Goal: Information Seeking & Learning: Learn about a topic

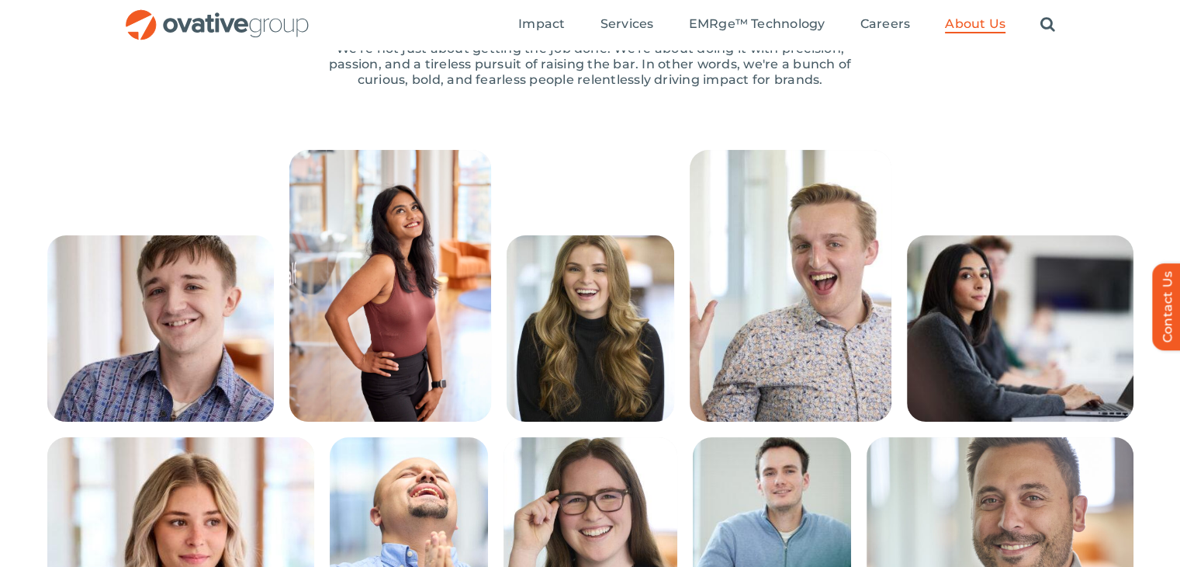
scroll to position [233, 0]
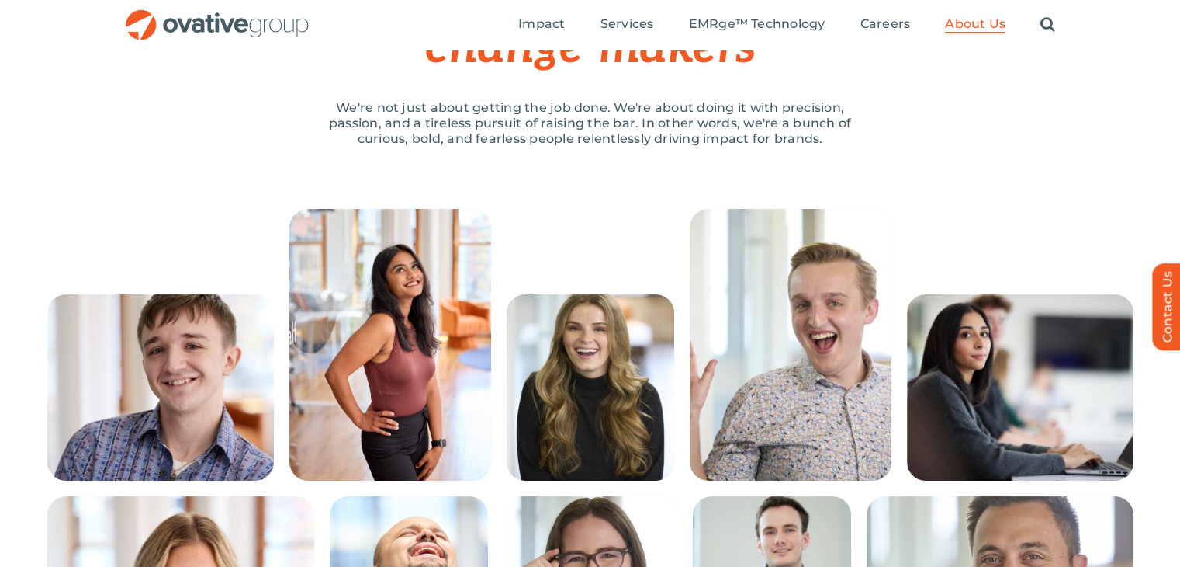
click at [868, 196] on div "Home » About Us » People PEOPLE Our team of change-makers We're not just about …" at bounding box center [590, 32] width 1180 height 353
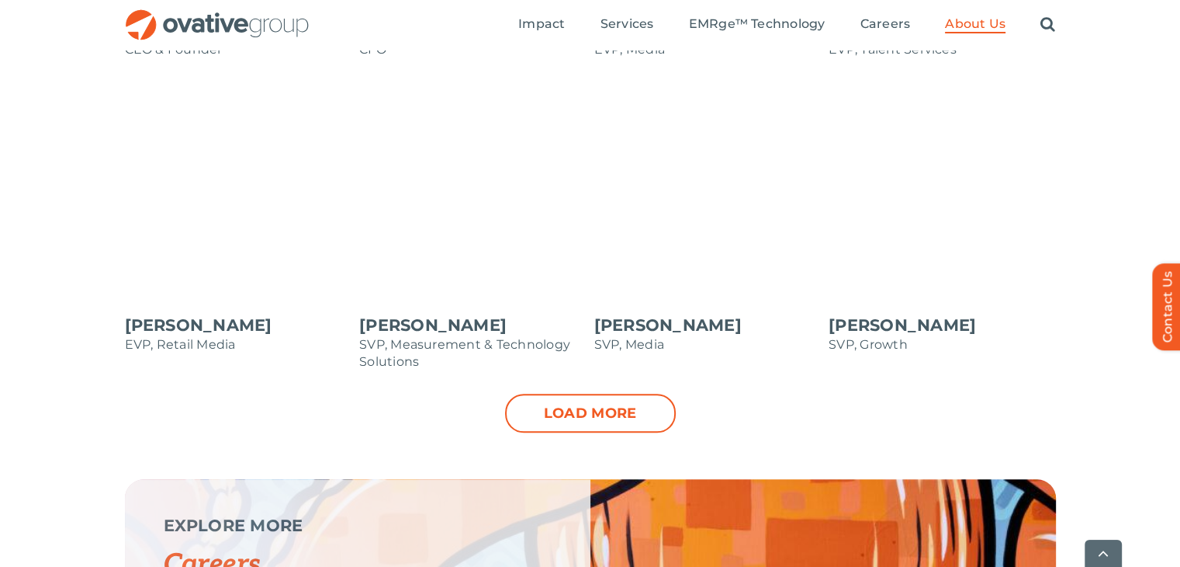
scroll to position [1630, 0]
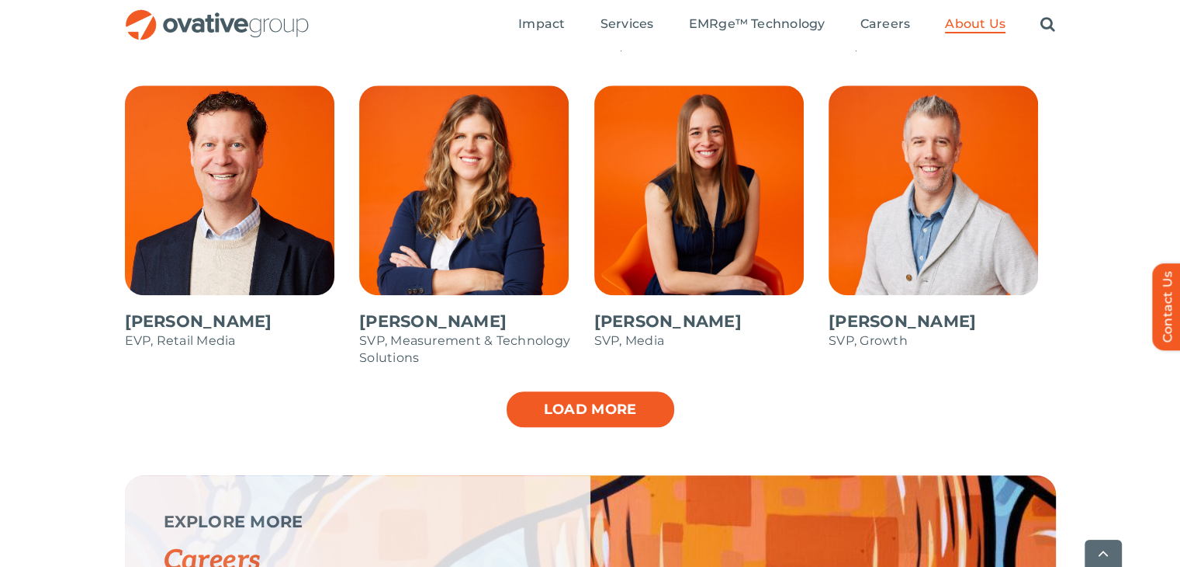
click at [593, 414] on link "Load more" at bounding box center [590, 409] width 171 height 39
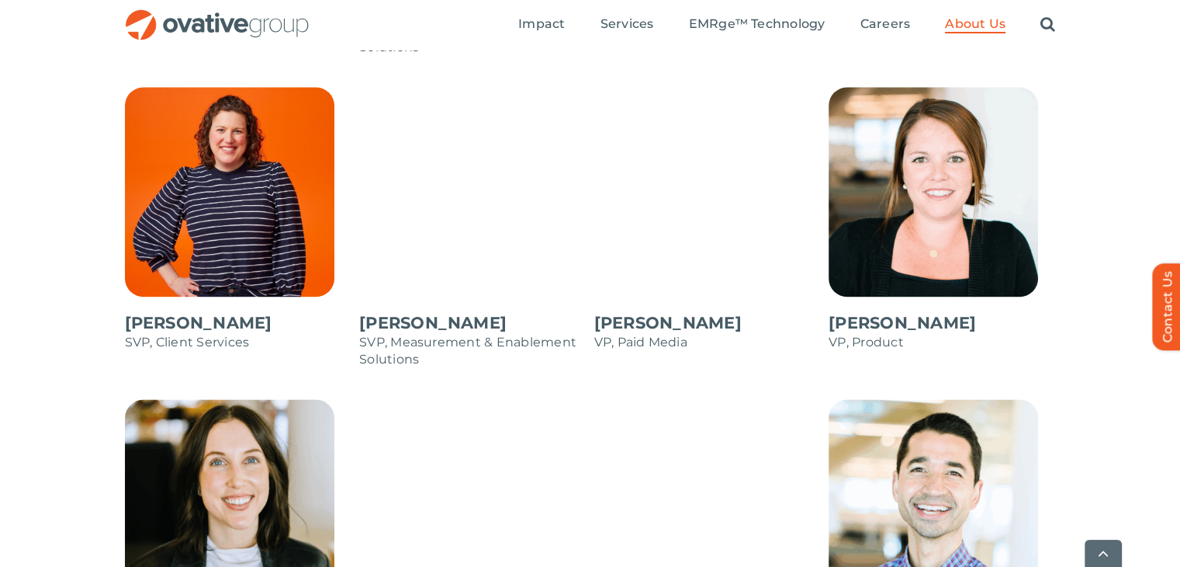
scroll to position [2328, 0]
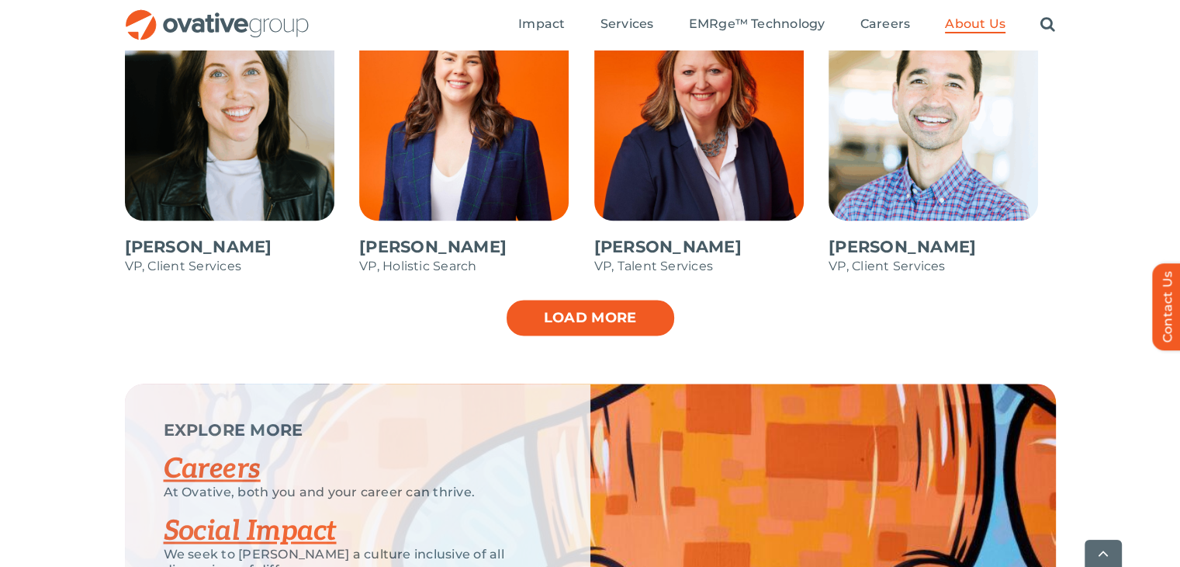
click at [588, 325] on link "Load more" at bounding box center [590, 317] width 171 height 39
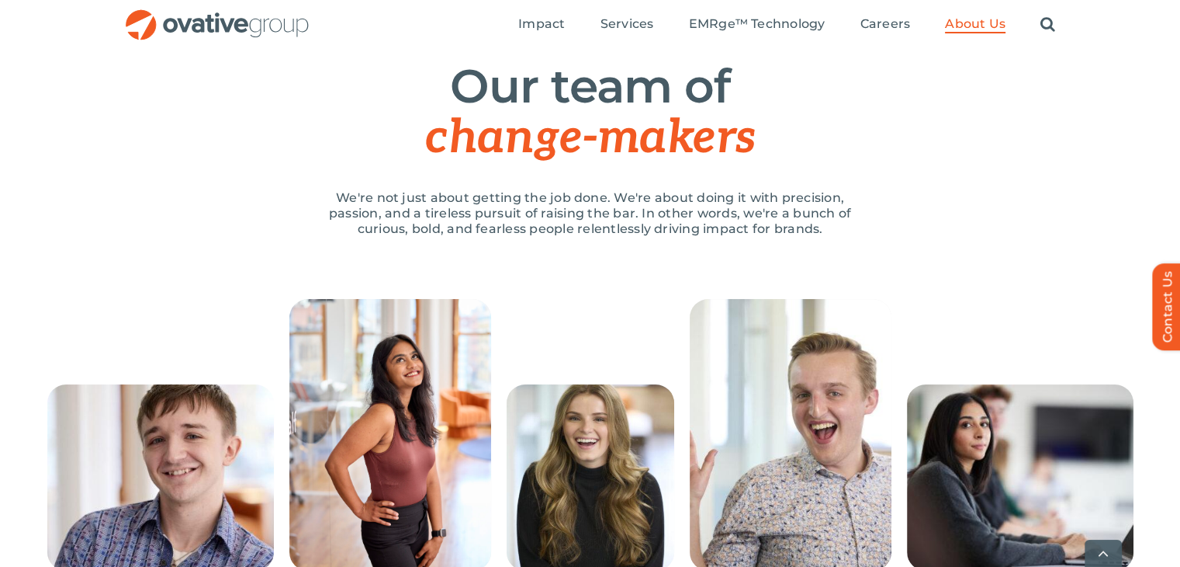
scroll to position [166, 0]
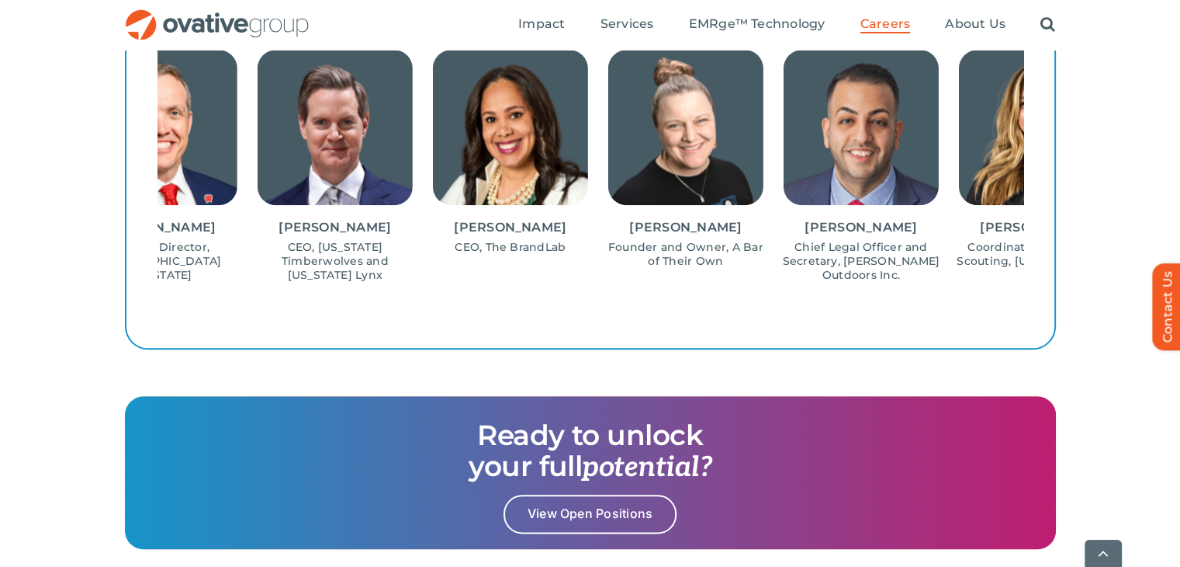
click at [345, 279] on div "[PERSON_NAME] Athletic Director, University of [US_STATE]-Madison [PERSON_NAME]…" at bounding box center [510, 164] width 866 height 242
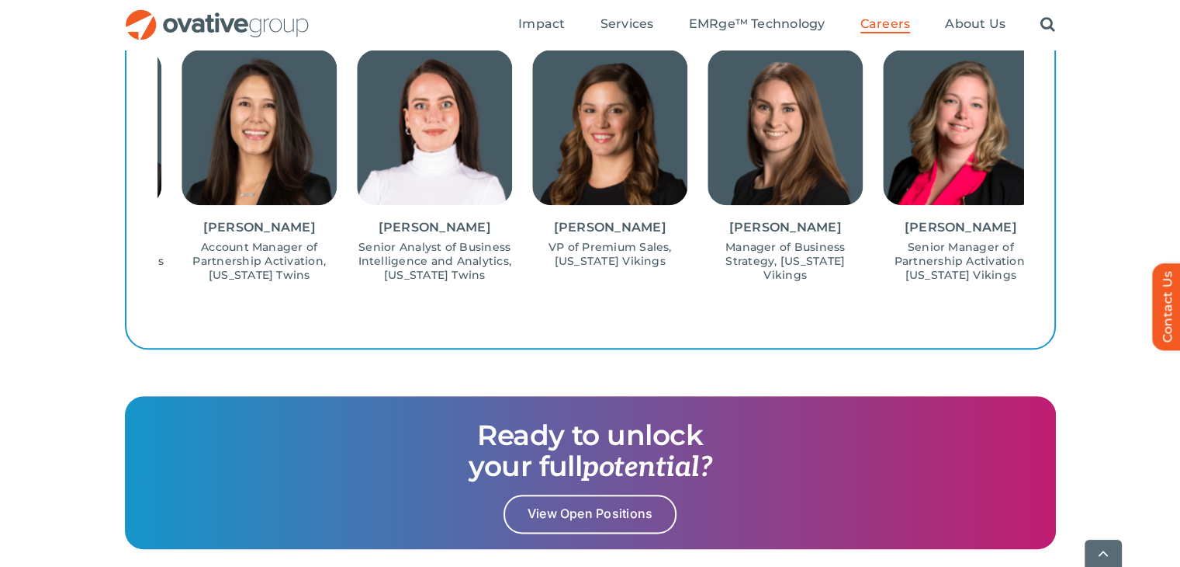
click at [419, 273] on p "Senior Analyst of Business Intelligence and Analytics, [US_STATE] Twins" at bounding box center [434, 261] width 165 height 42
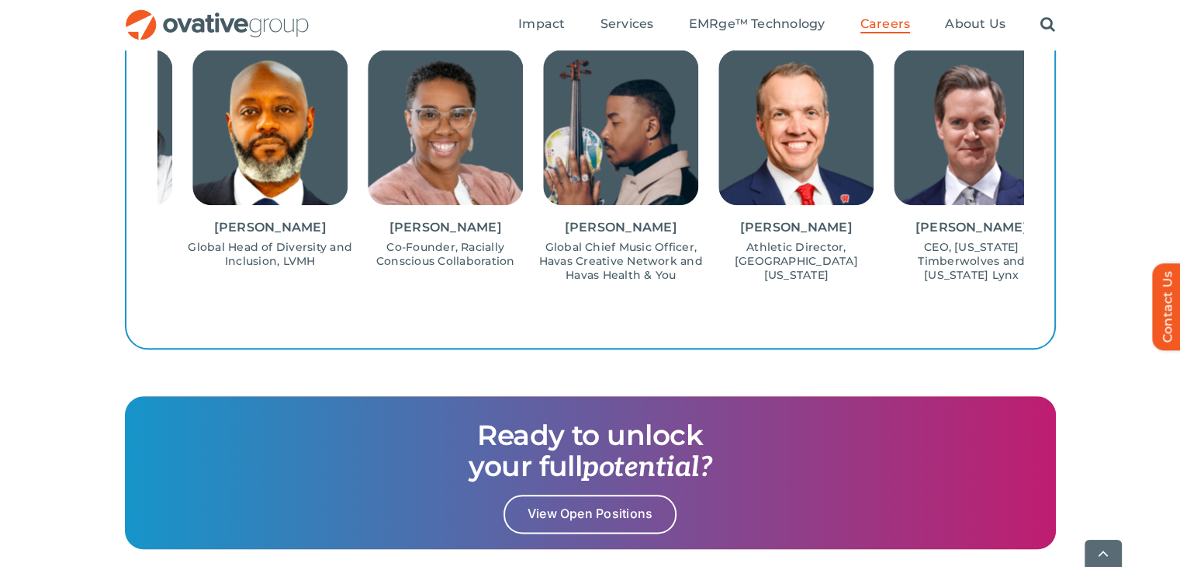
click at [380, 270] on div "[PERSON_NAME] Coordinator of Amateur Scouting, [US_STATE] Twins [PERSON_NAME] A…" at bounding box center [591, 164] width 866 height 242
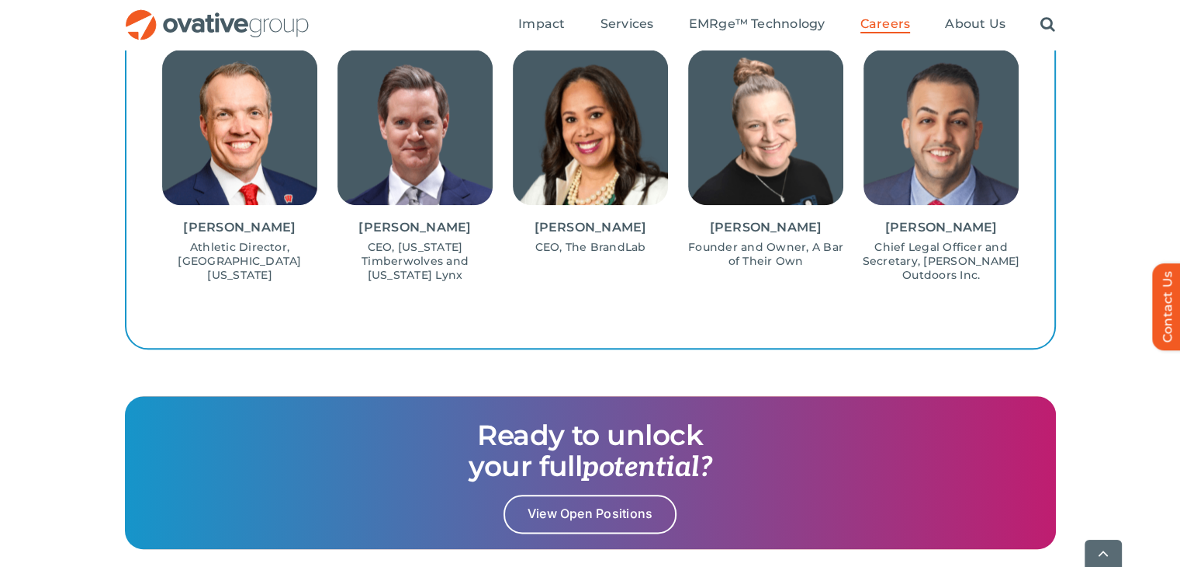
click at [433, 271] on div "[PERSON_NAME] Coordinator of Amateur Scouting, [US_STATE] Twins [PERSON_NAME] A…" at bounding box center [591, 164] width 866 height 242
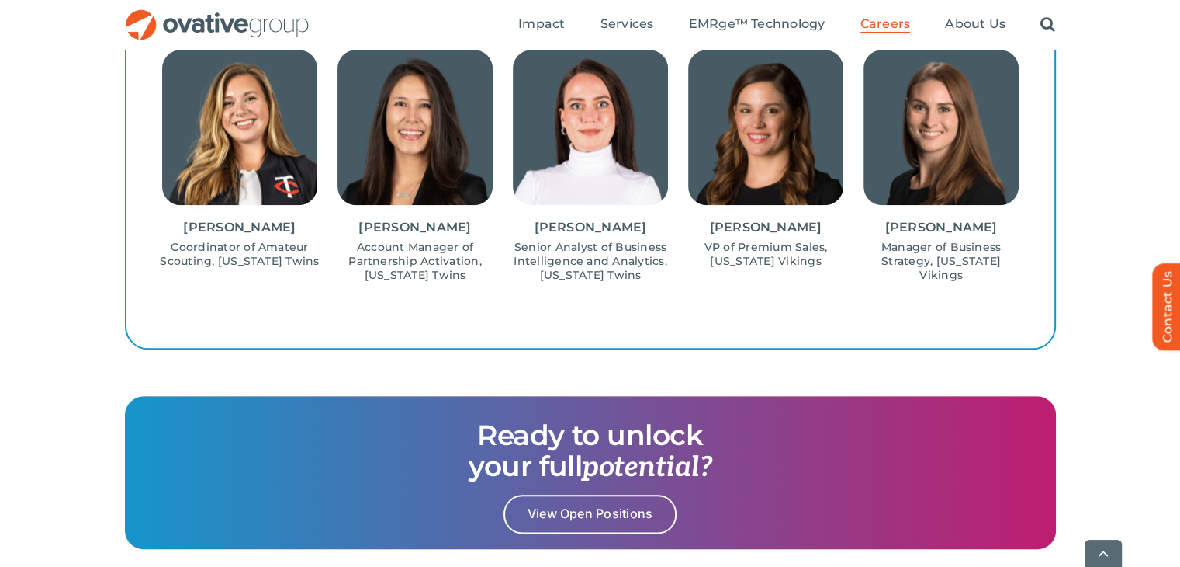
click at [503, 272] on div "[PERSON_NAME] Senior Manager of Partnership Activation, [US_STATE] Vikings [PER…" at bounding box center [591, 164] width 866 height 242
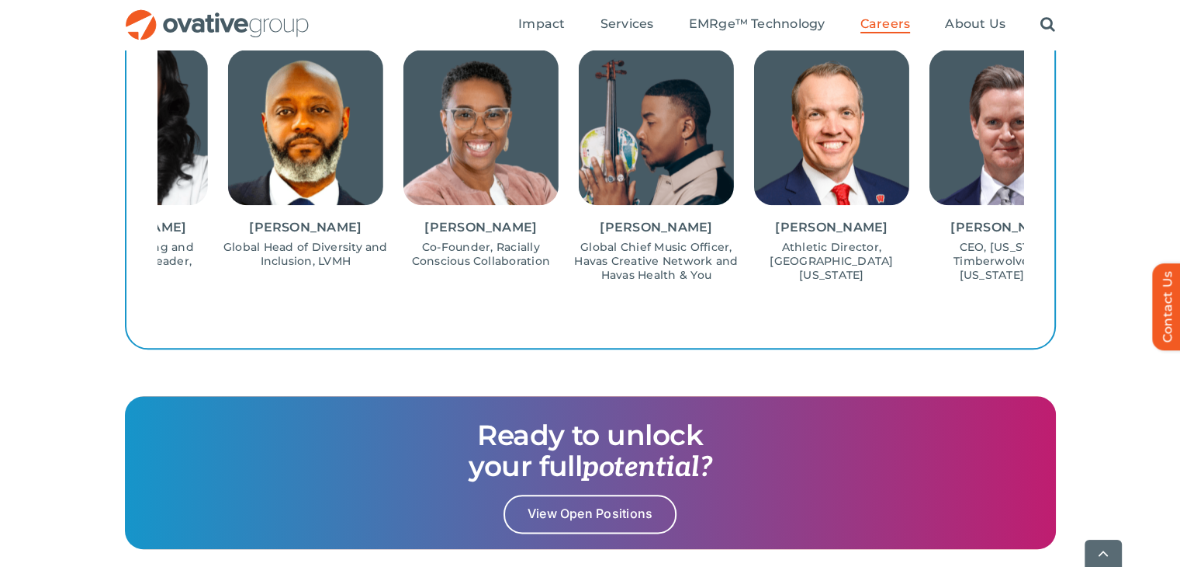
click at [217, 279] on div "[PERSON_NAME] Coordinator of Amateur Scouting, [US_STATE] Twins [PERSON_NAME] A…" at bounding box center [591, 164] width 866 height 242
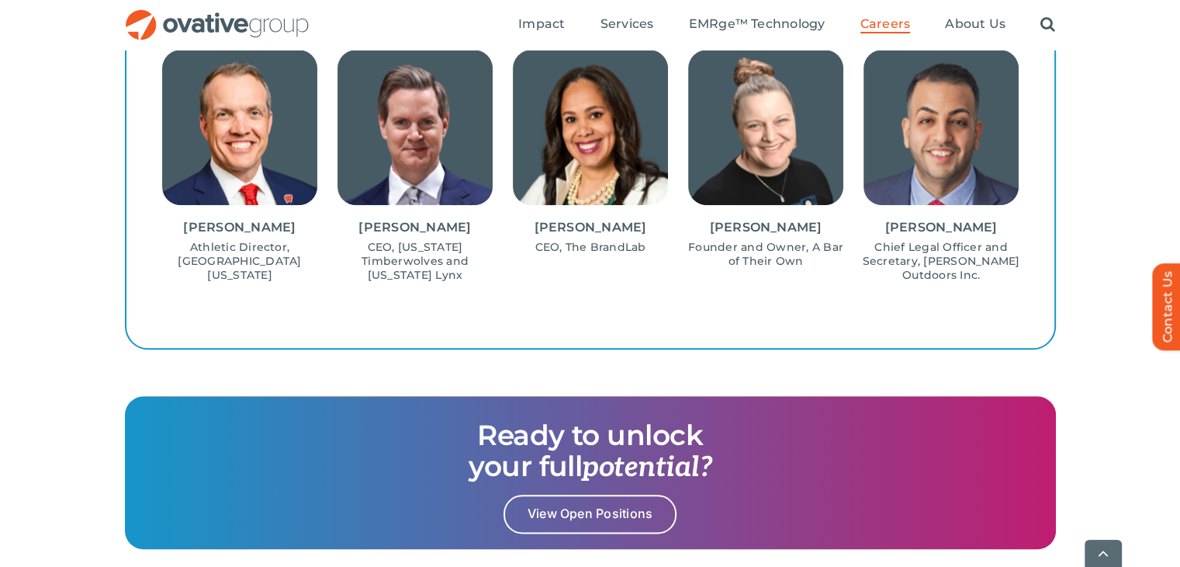
click at [462, 282] on div "[PERSON_NAME] Senior Manager of Partnership Activation, [US_STATE] Vikings [PER…" at bounding box center [591, 164] width 866 height 242
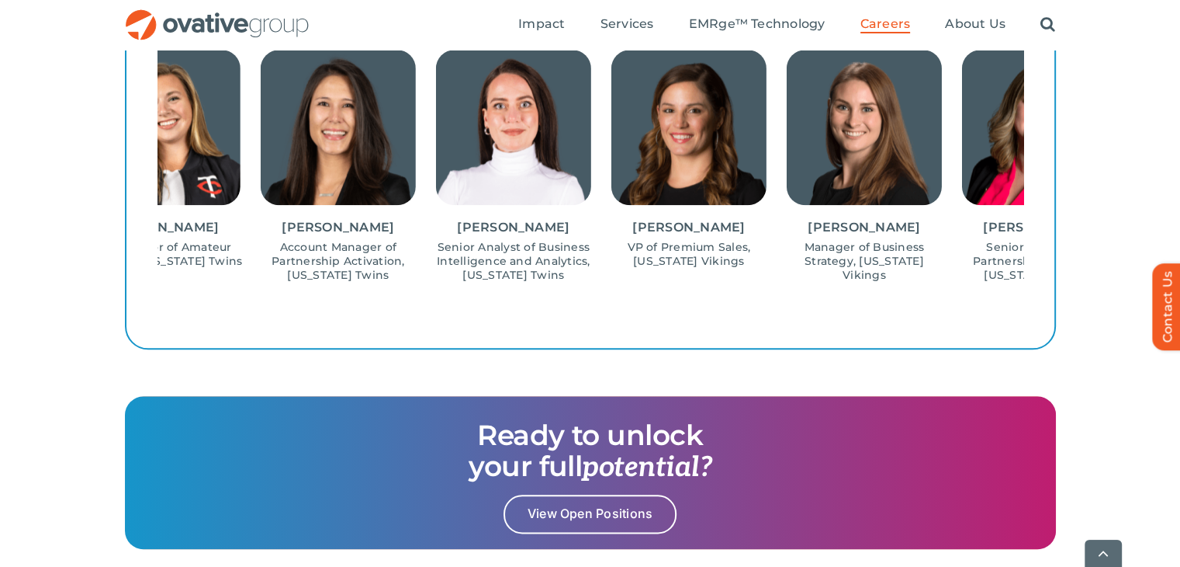
click at [304, 276] on div "[PERSON_NAME] Athletic Director, University of [US_STATE]-Madison [PERSON_NAME]…" at bounding box center [591, 164] width 866 height 242
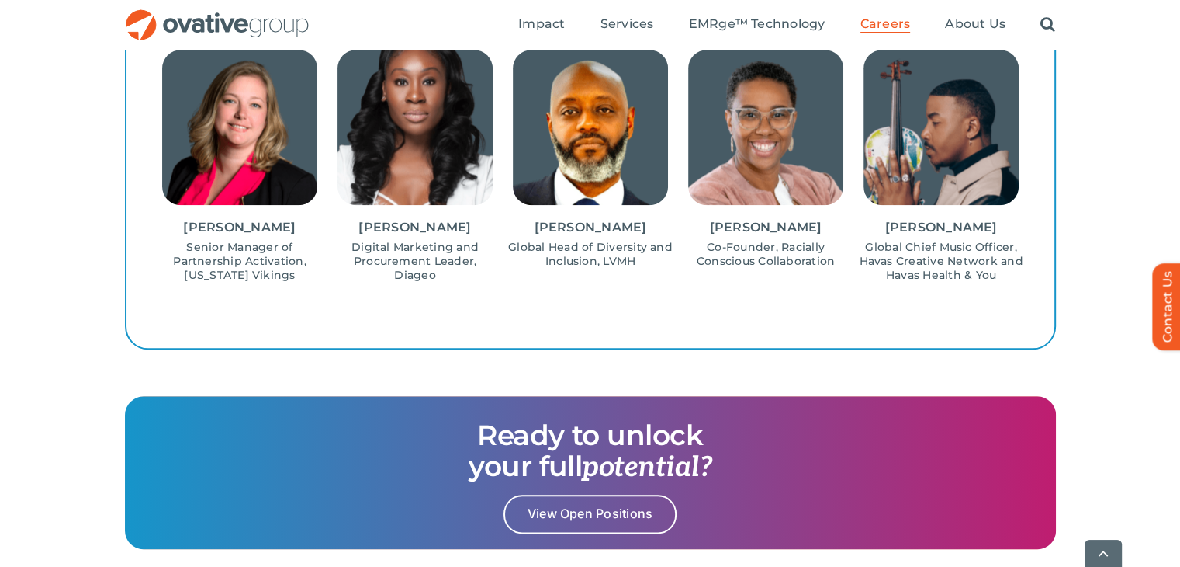
click at [250, 277] on div "[PERSON_NAME] Athletic Director, University of [US_STATE]-Madison [PERSON_NAME]…" at bounding box center [591, 164] width 866 height 242
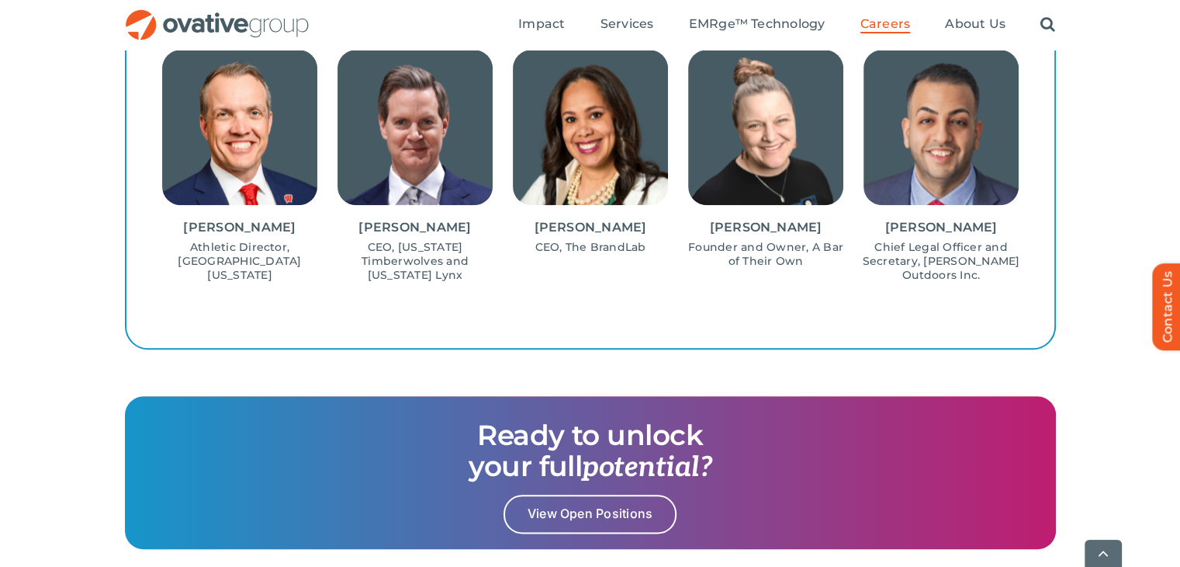
click at [301, 279] on div "[PERSON_NAME] Coordinator of Amateur Scouting, [US_STATE] Twins [PERSON_NAME] A…" at bounding box center [591, 164] width 866 height 242
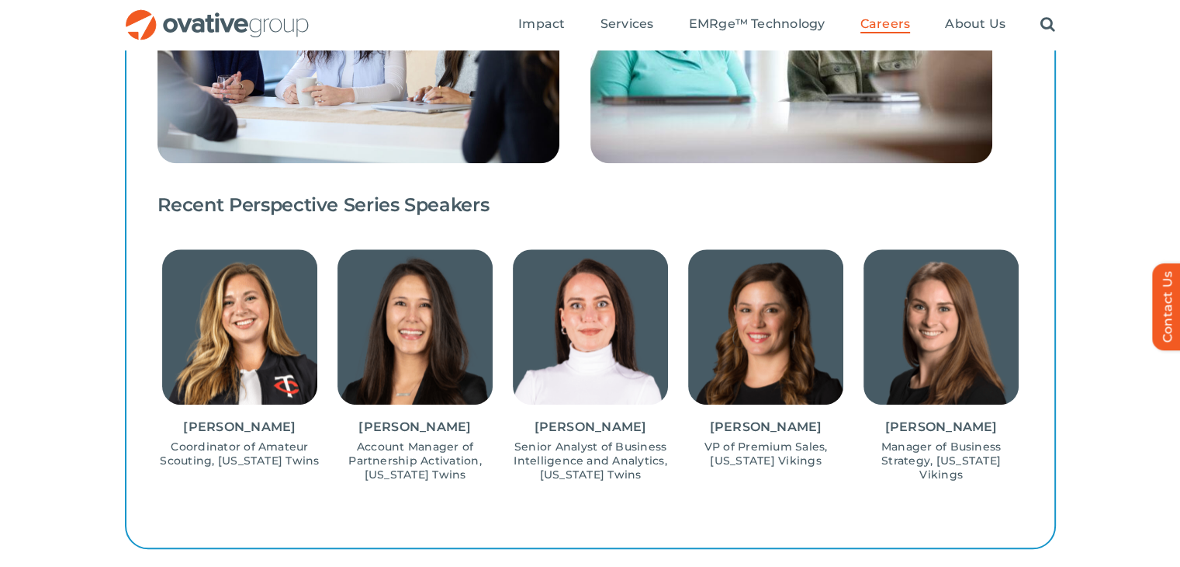
scroll to position [1458, 0]
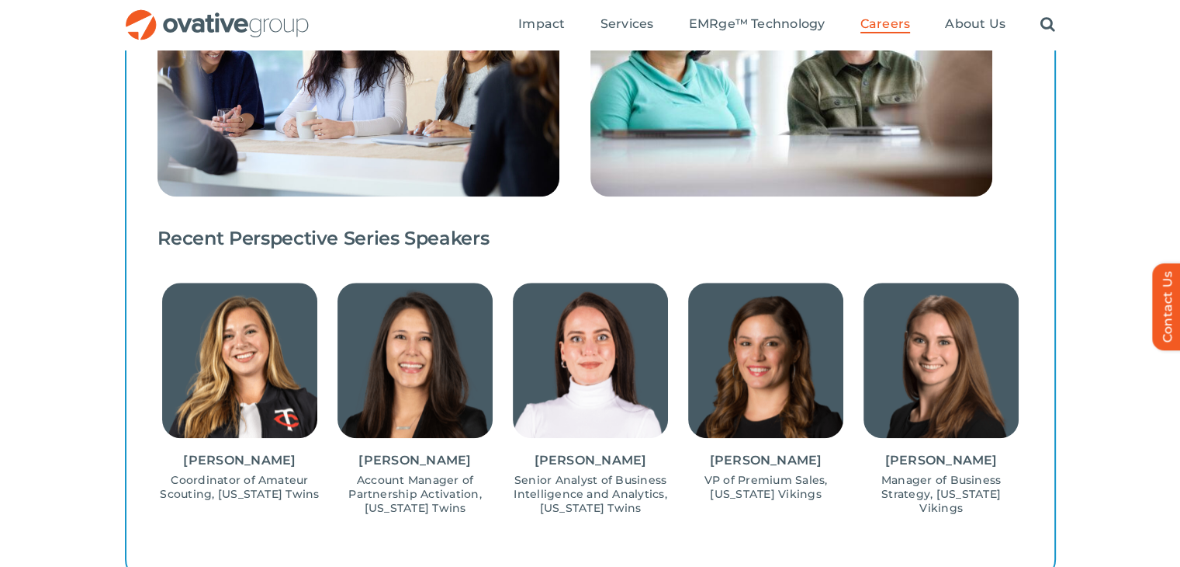
click at [513, 329] on img "8 / 15" at bounding box center [590, 360] width 155 height 155
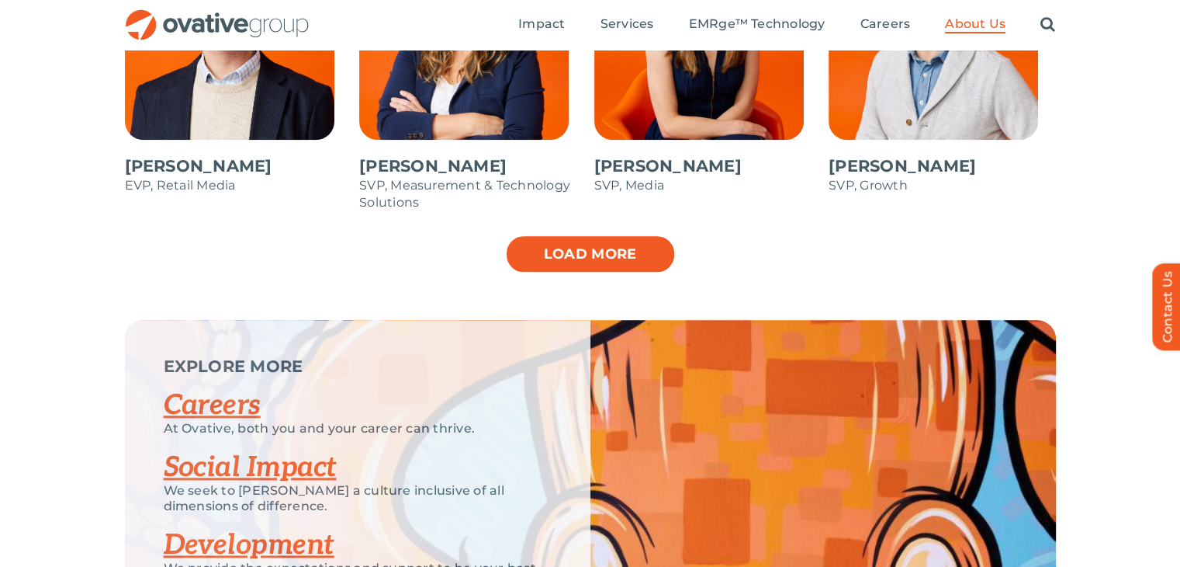
click at [569, 245] on link "Load more" at bounding box center [590, 253] width 171 height 39
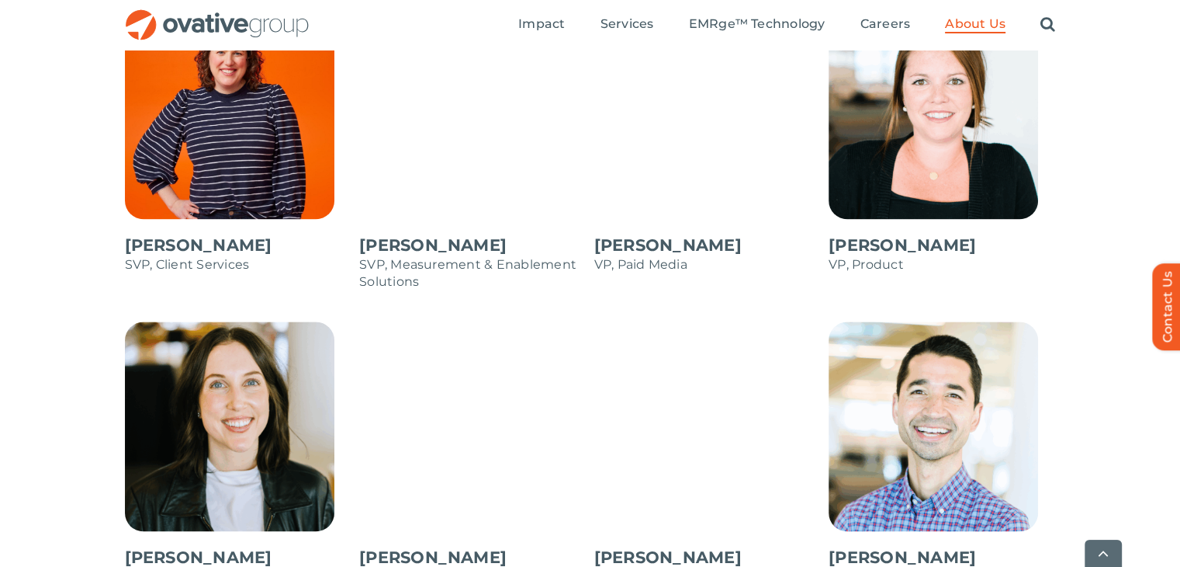
scroll to position [2406, 0]
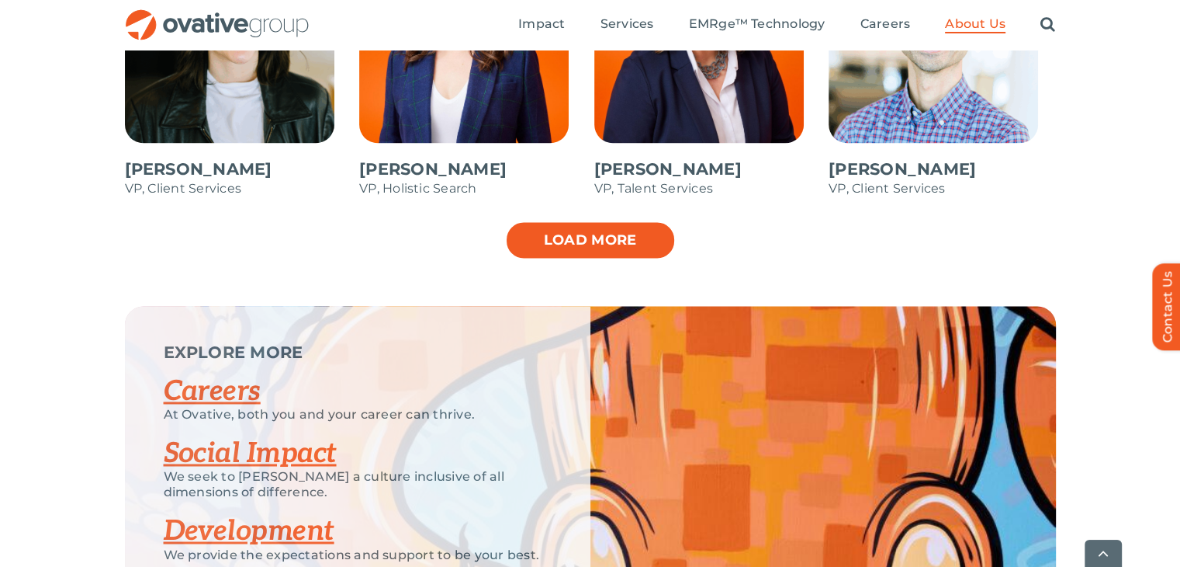
click at [587, 221] on link "Load more" at bounding box center [590, 239] width 171 height 39
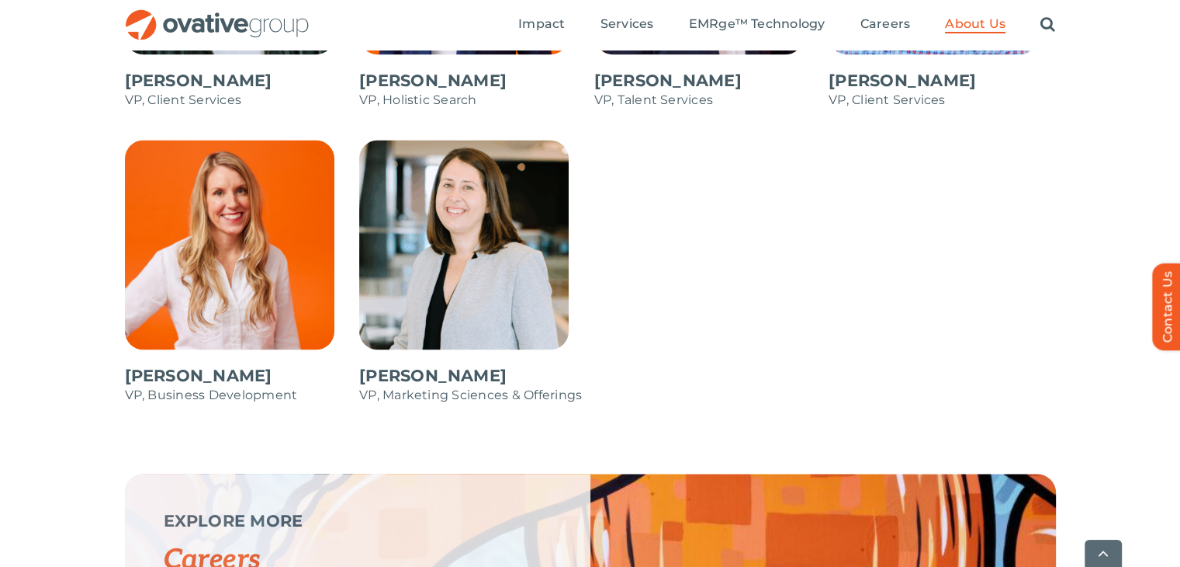
scroll to position [2561, 0]
